Goal: Entertainment & Leisure: Consume media (video, audio)

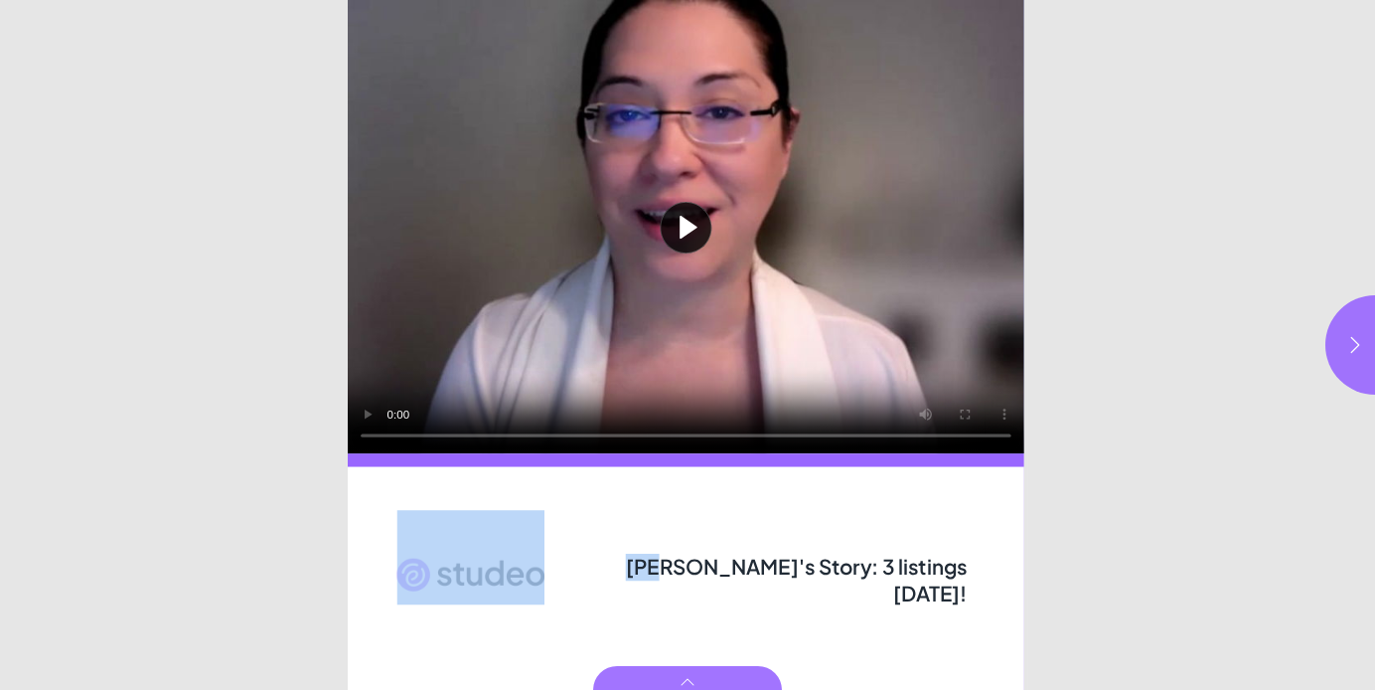
drag, startPoint x: 665, startPoint y: 573, endPoint x: 984, endPoint y: 578, distance: 319.0
click at [984, 578] on div "Play video [PERSON_NAME]'s Story: 3 listings [DATE]!" at bounding box center [688, 345] width 681 height 690
click at [1233, 0] on html "[PERSON_NAME]'s Story: 3 listings [DATE]! Play video [PERSON_NAME]'s Story: 3 l…" at bounding box center [687, 0] width 1375 height 0
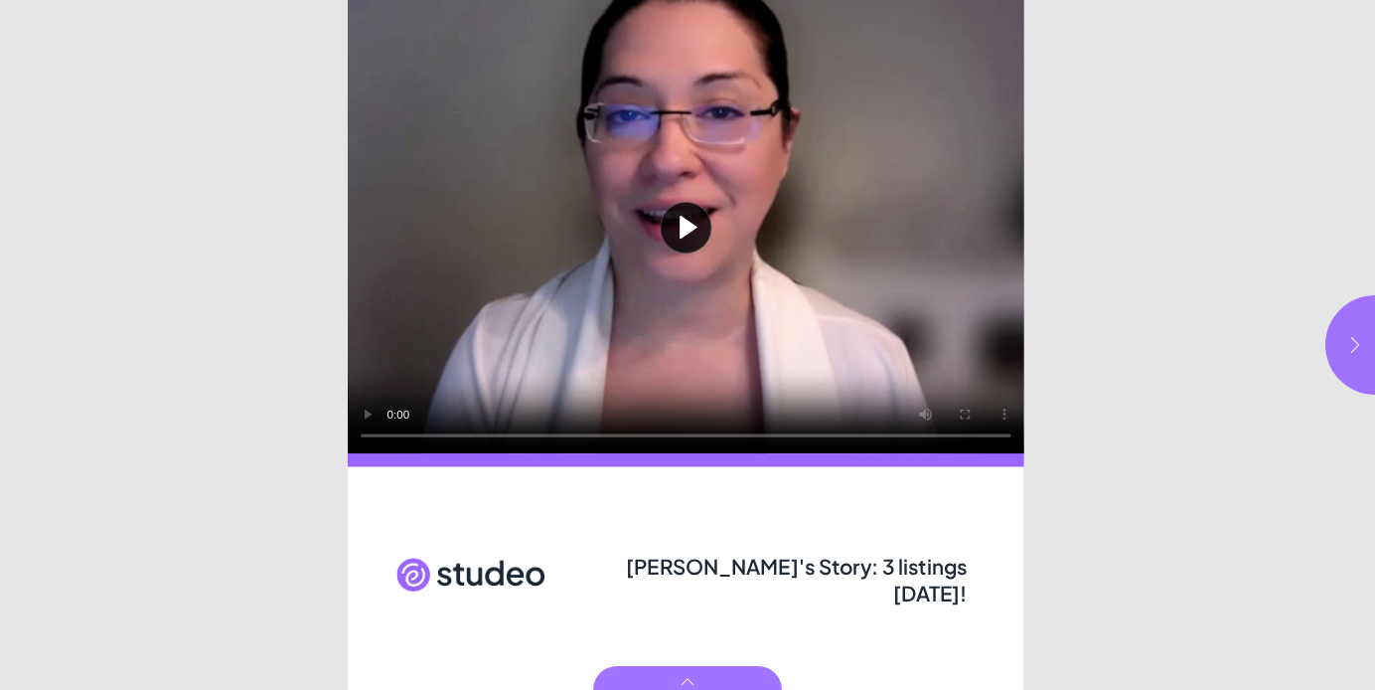
click at [1359, 336] on icon "button" at bounding box center [1355, 345] width 20 height 20
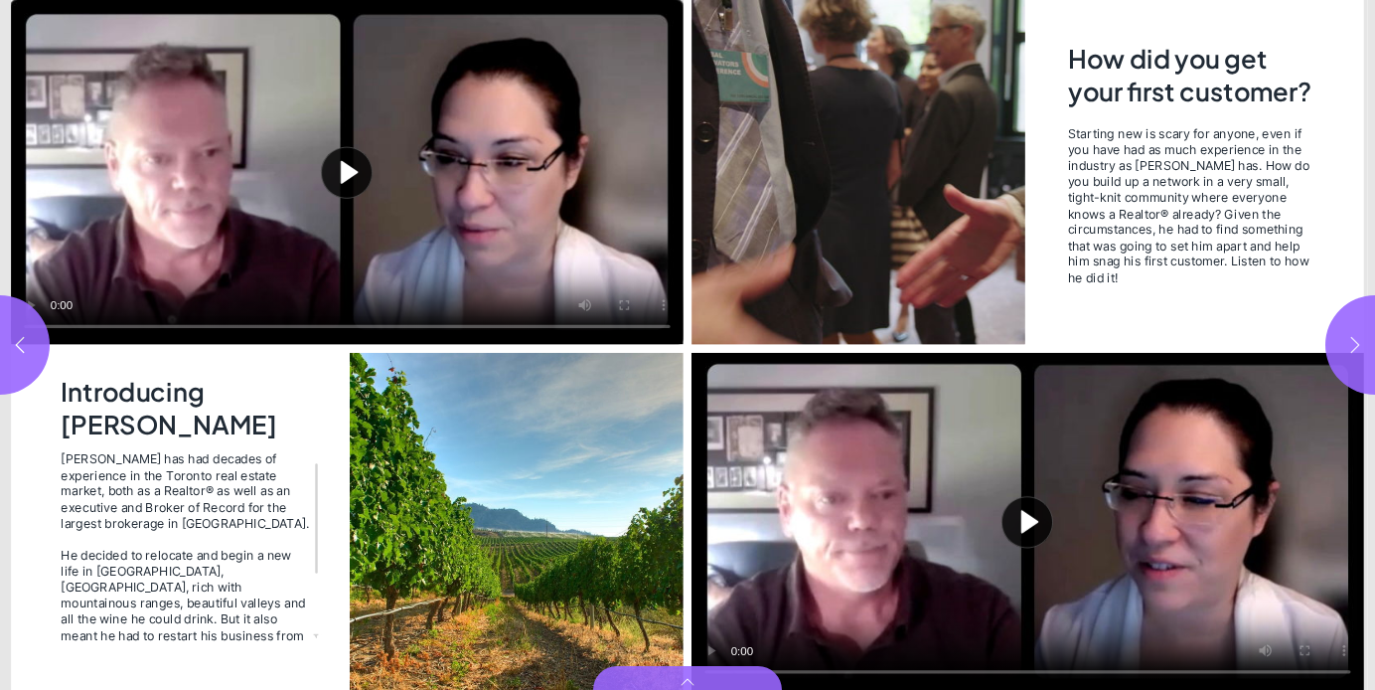
click at [1359, 336] on icon "button" at bounding box center [1355, 345] width 20 height 20
type input "***"
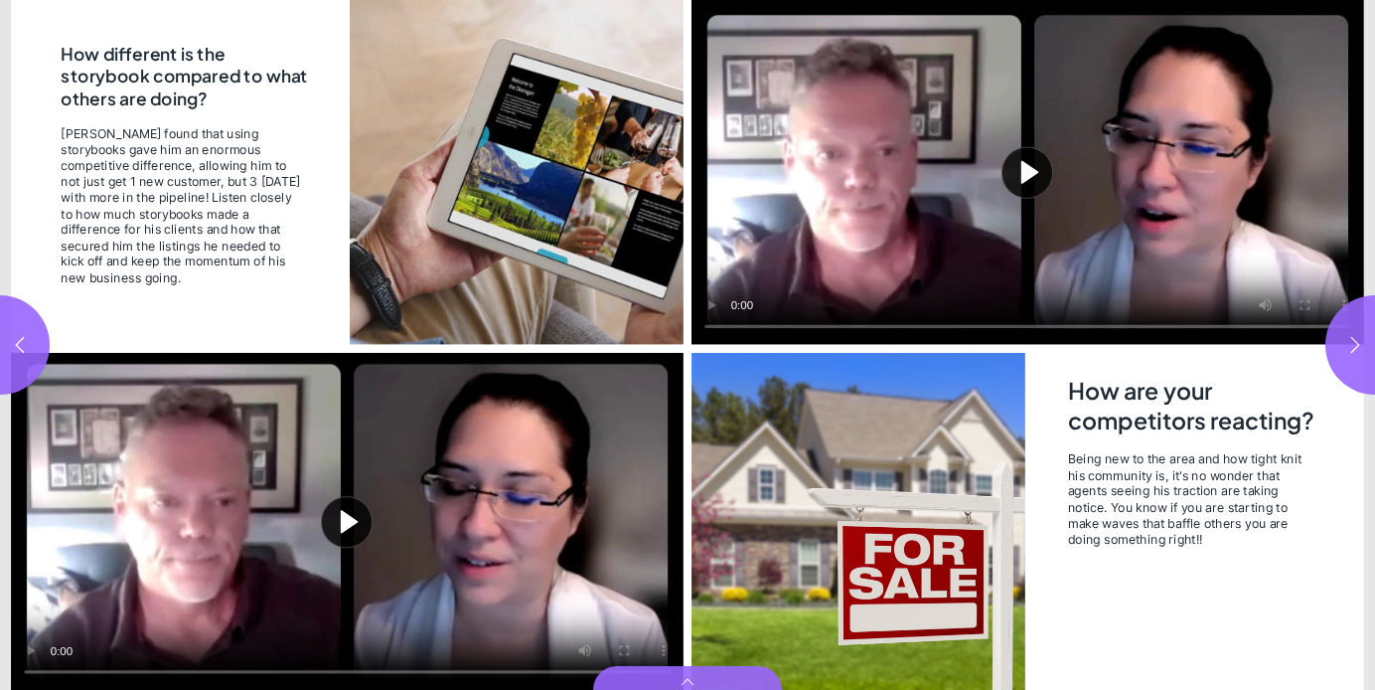
click at [361, 534] on button "Play video" at bounding box center [347, 521] width 673 height 337
click at [356, 529] on video "Video" at bounding box center [347, 521] width 673 height 337
click at [322, 499] on video "Video" at bounding box center [347, 521] width 673 height 337
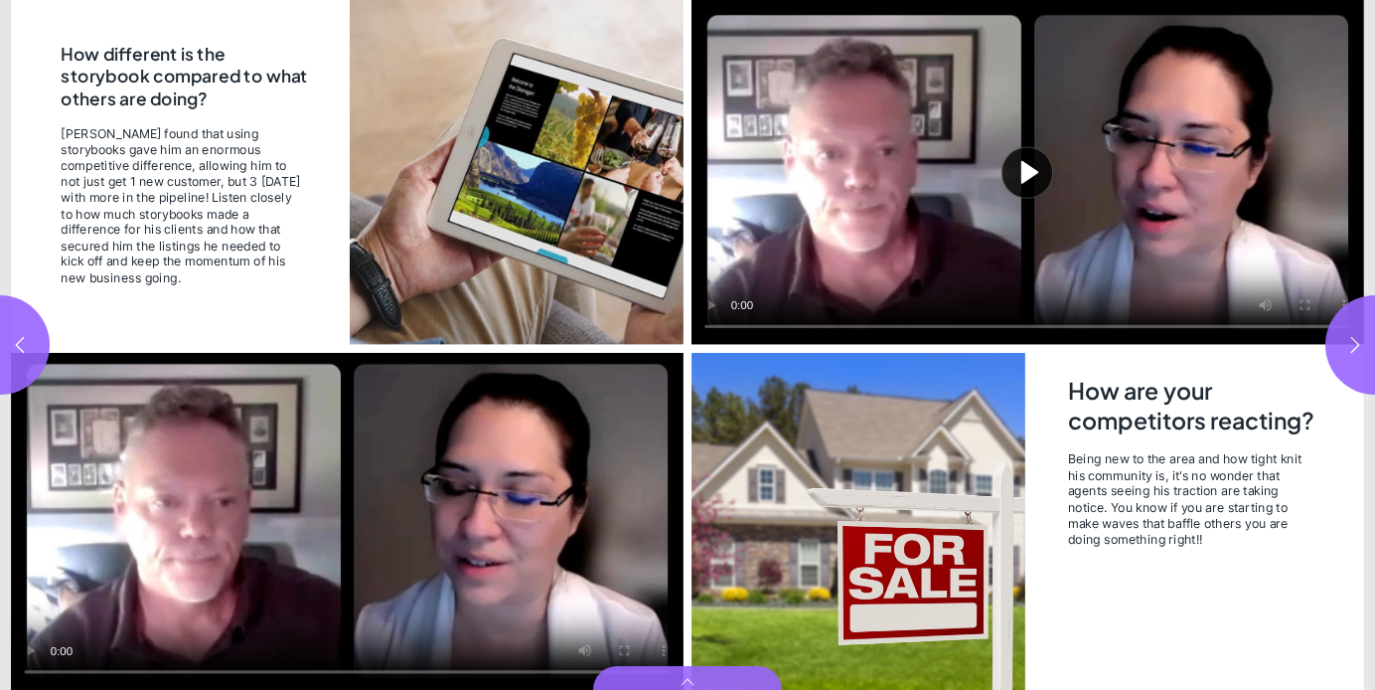
click at [322, 499] on video "Video" at bounding box center [347, 521] width 673 height 337
drag, startPoint x: 125, startPoint y: 184, endPoint x: 244, endPoint y: 210, distance: 122.0
click at [244, 210] on span "[PERSON_NAME] found that using storybooks gave him an enormous competitive diff…" at bounding box center [181, 205] width 241 height 160
